Goal: Task Accomplishment & Management: Manage account settings

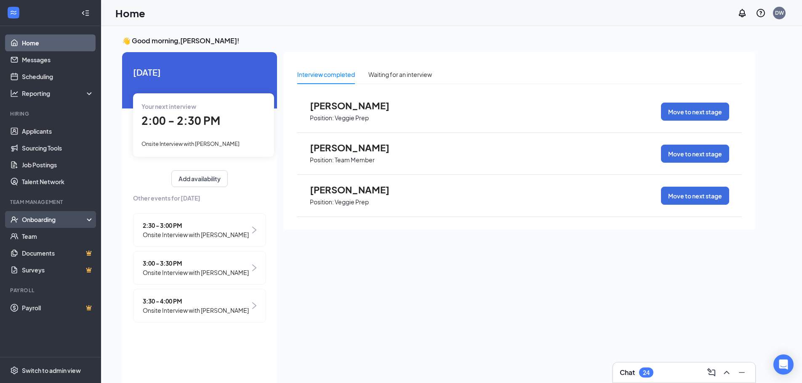
click at [80, 215] on div "Onboarding" at bounding box center [54, 219] width 65 height 8
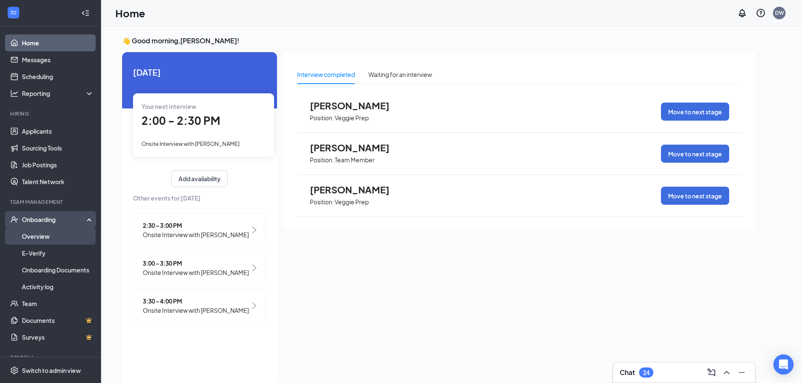
click at [52, 239] on link "Overview" at bounding box center [58, 236] width 72 height 17
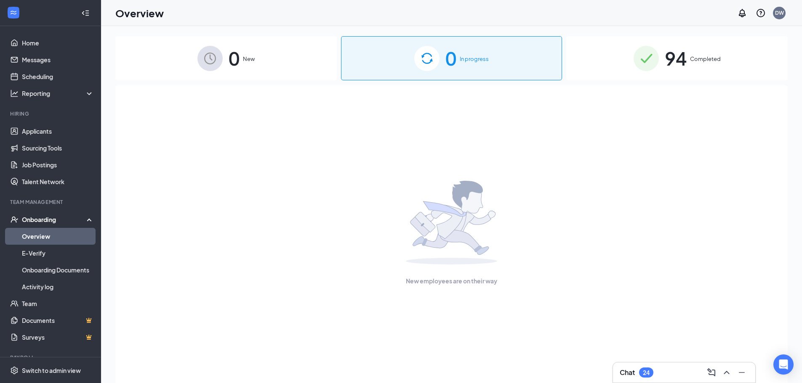
click at [695, 59] on span "Completed" at bounding box center [705, 59] width 31 height 8
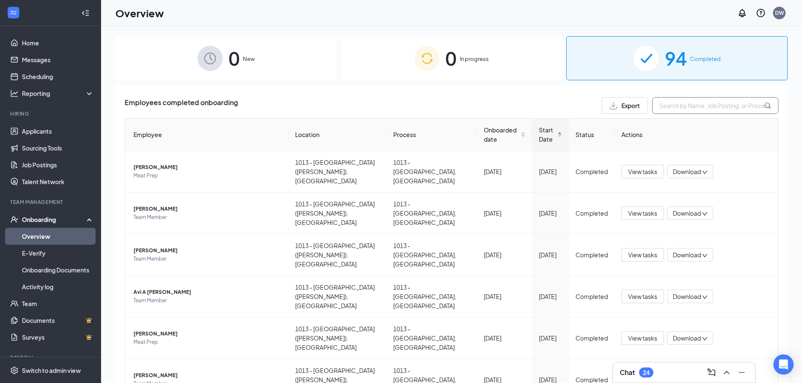
click at [715, 103] on input "text" at bounding box center [715, 105] width 126 height 17
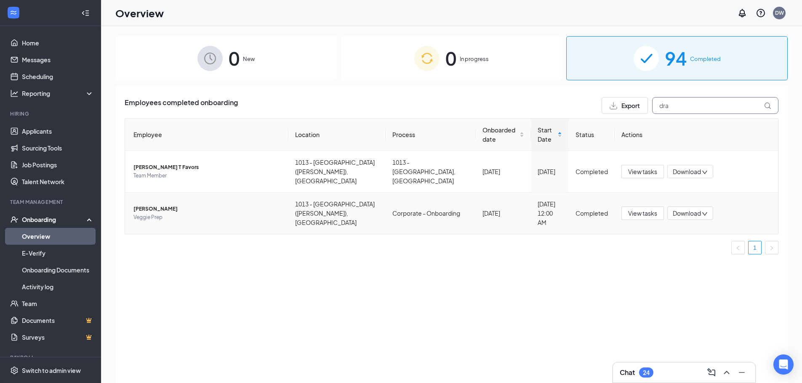
type input "dra"
click at [149, 205] on span "[PERSON_NAME]" at bounding box center [207, 209] width 148 height 8
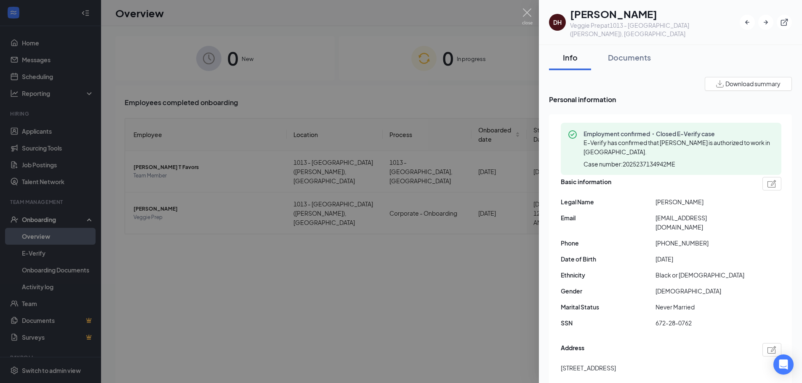
click at [21, 42] on div at bounding box center [401, 191] width 802 height 383
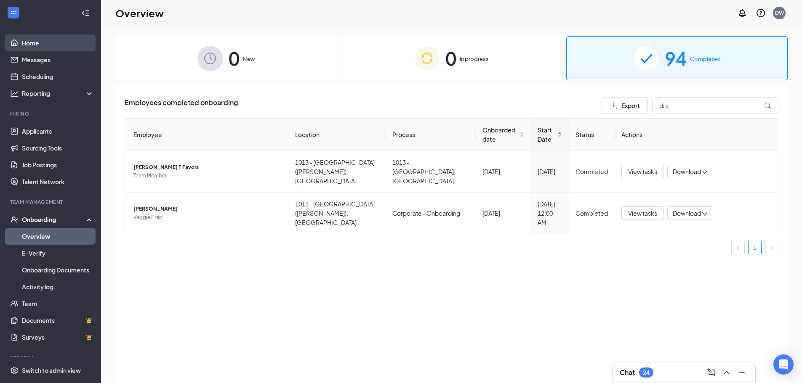
click at [31, 38] on link "Home" at bounding box center [58, 43] width 72 height 17
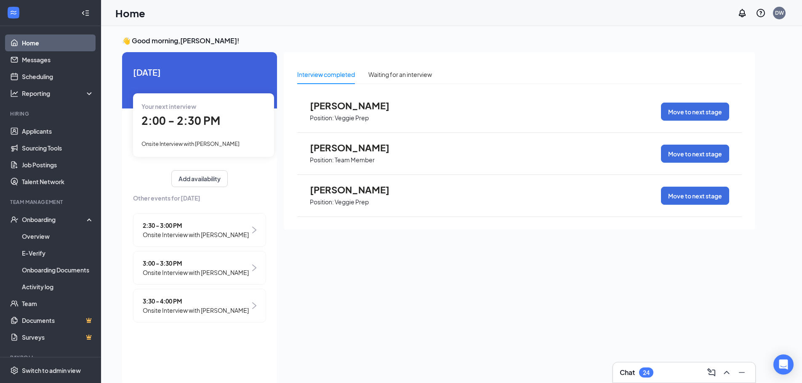
click at [234, 315] on span "Onsite Interview with [PERSON_NAME]" at bounding box center [196, 310] width 106 height 9
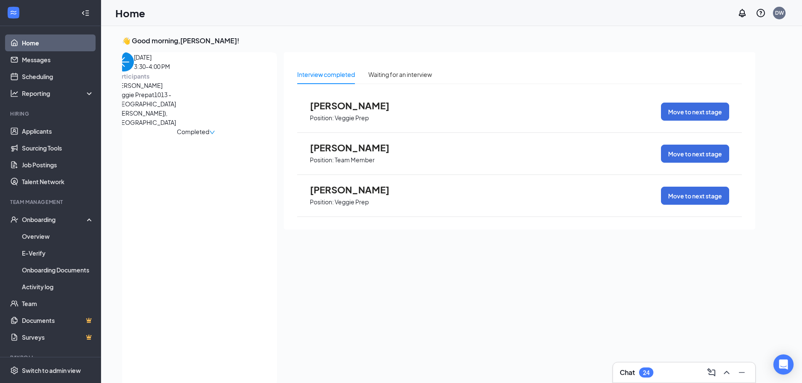
scroll to position [3, 0]
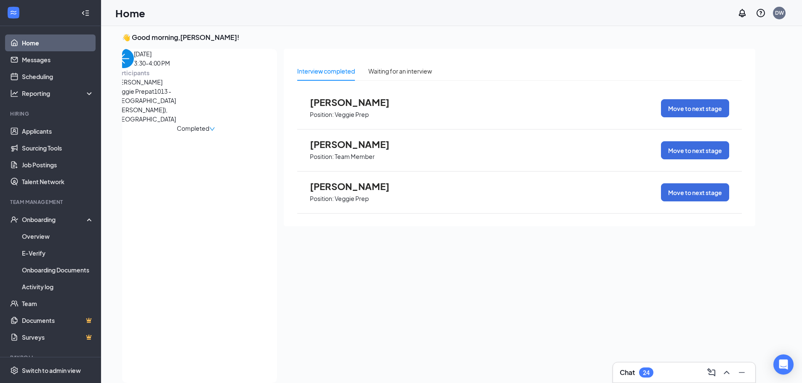
click at [250, 128] on div "Completed" at bounding box center [195, 128] width 162 height 9
click at [134, 68] on img "back-button" at bounding box center [123, 58] width 19 height 19
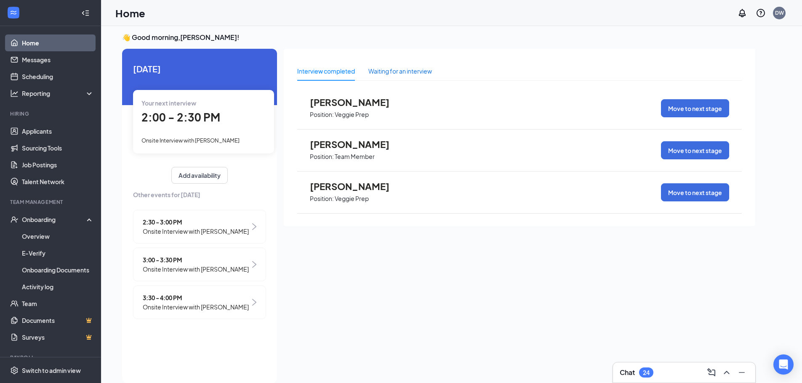
click at [390, 70] on div "Waiting for an interview" at bounding box center [400, 70] width 64 height 9
